Goal: Information Seeking & Learning: Learn about a topic

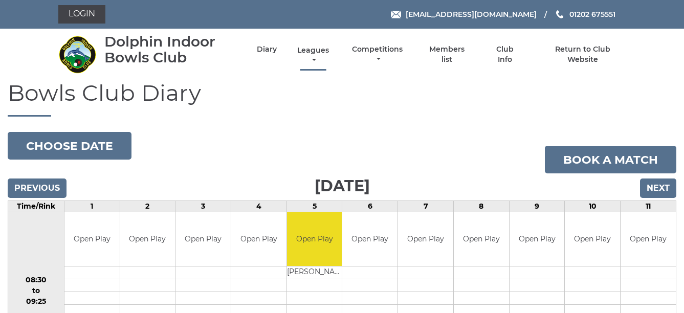
click at [318, 50] on link "Leagues" at bounding box center [312, 56] width 37 height 20
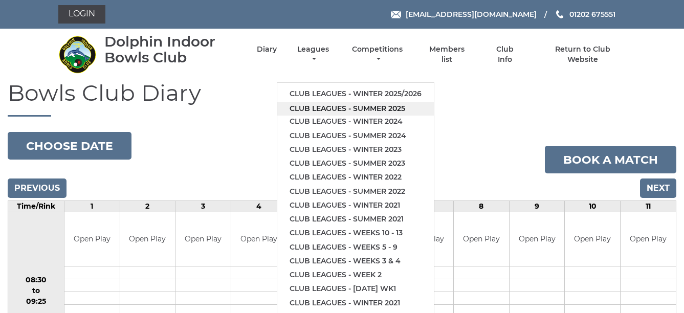
click at [388, 104] on link "Club leagues - Summer 2025" at bounding box center [355, 109] width 156 height 14
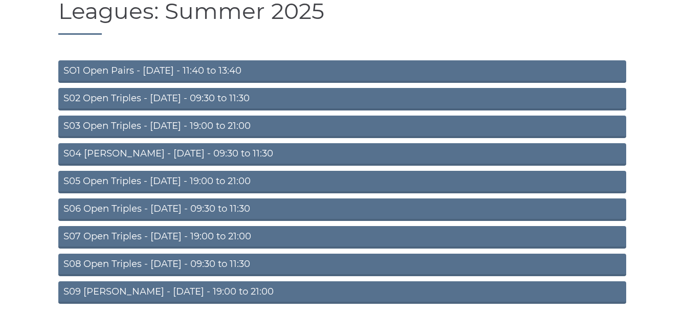
scroll to position [102, 0]
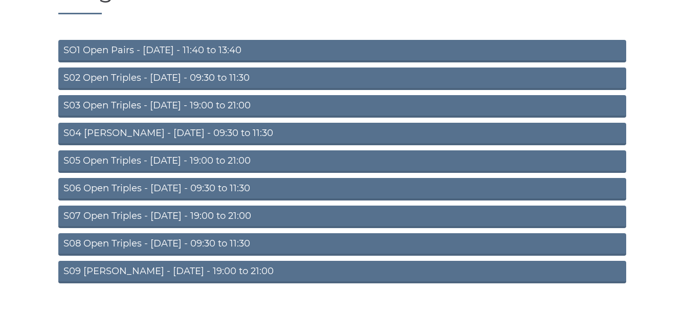
click at [284, 154] on link "S05 Open Triples - Wednesday - 19:00 to 21:00" at bounding box center [342, 161] width 568 height 22
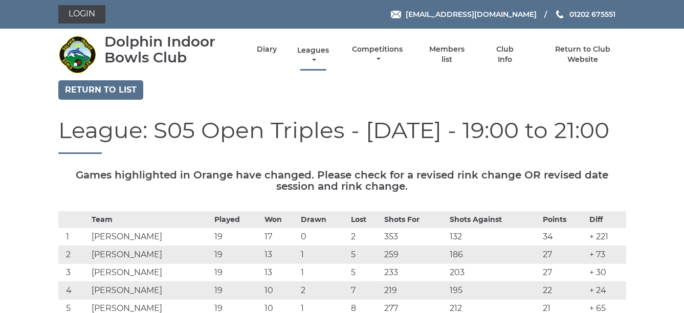
click at [313, 50] on link "Leagues" at bounding box center [312, 56] width 37 height 20
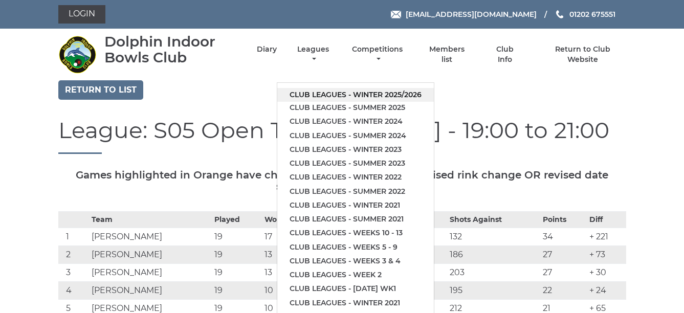
click at [380, 93] on link "Club leagues - Winter 2025/2026" at bounding box center [355, 95] width 156 height 14
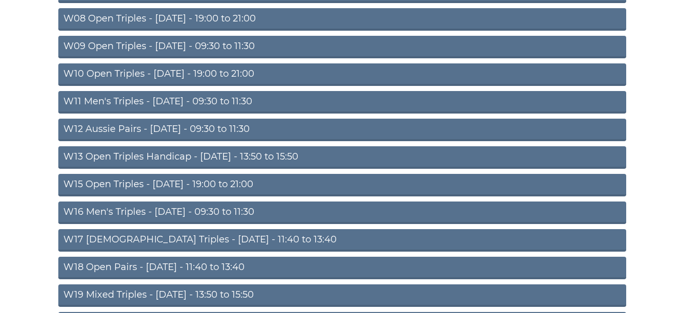
scroll to position [341, 0]
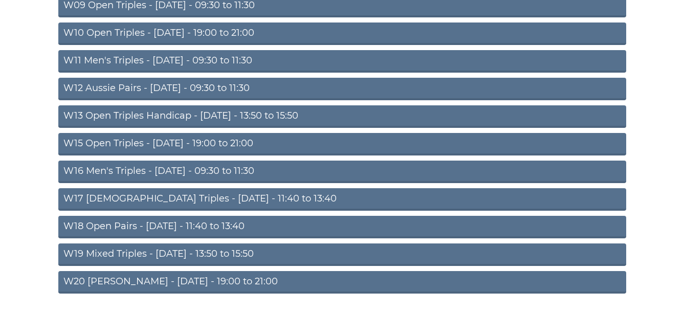
click at [306, 30] on link "W10 Open Triples - Wednesday - 19:00 to 21:00" at bounding box center [342, 33] width 568 height 22
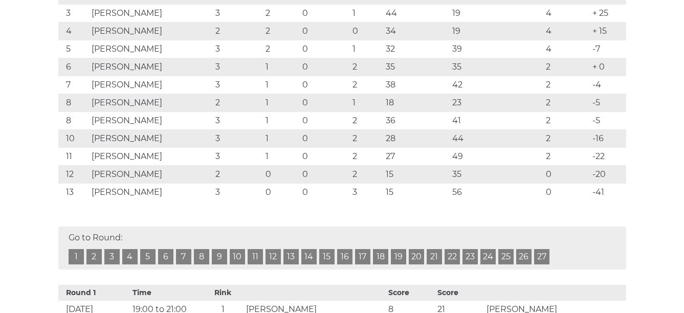
scroll to position [232, 0]
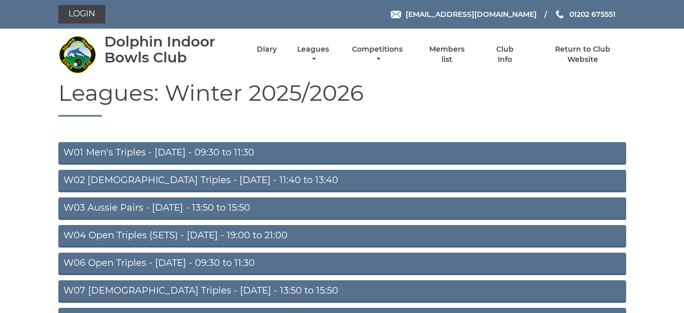
scroll to position [336, 0]
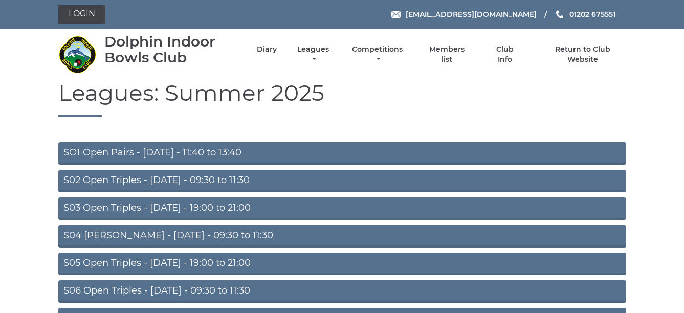
scroll to position [102, 0]
